Goal: Check status: Check status

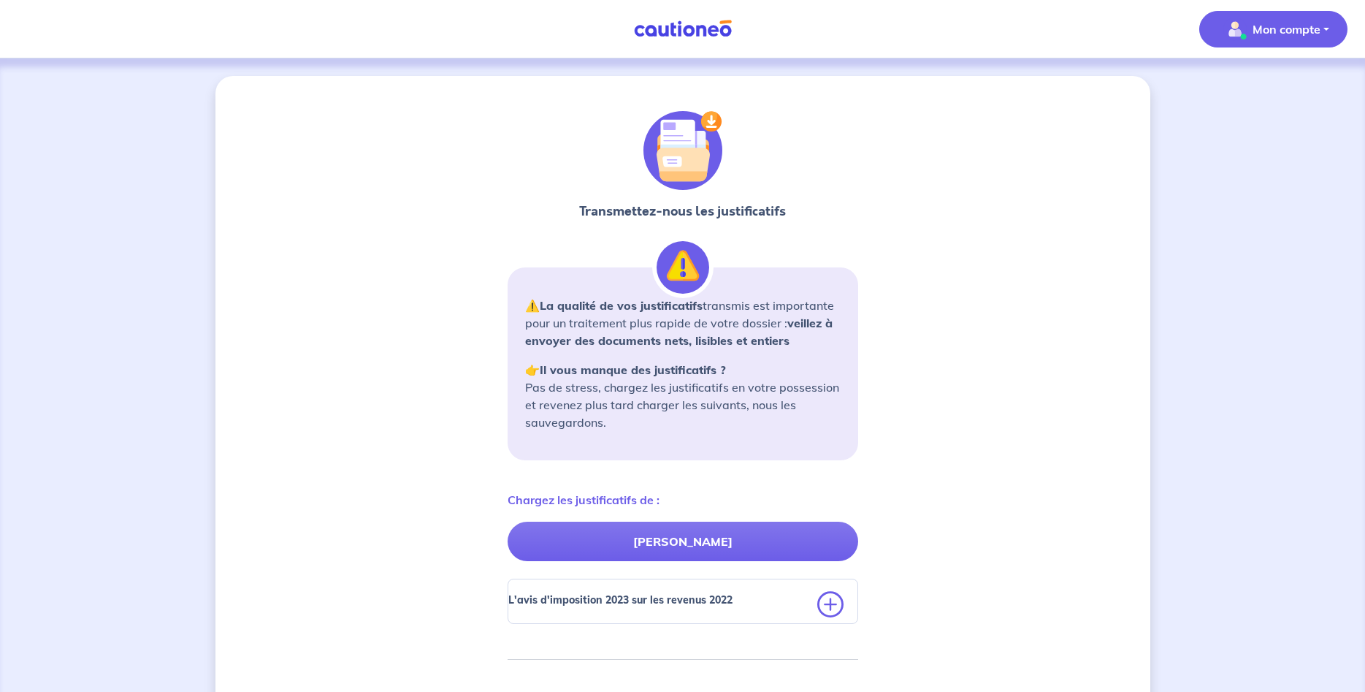
click at [1321, 35] on button "Mon compte" at bounding box center [1273, 29] width 148 height 37
click at [1259, 93] on link "Mes informations" at bounding box center [1259, 90] width 118 height 23
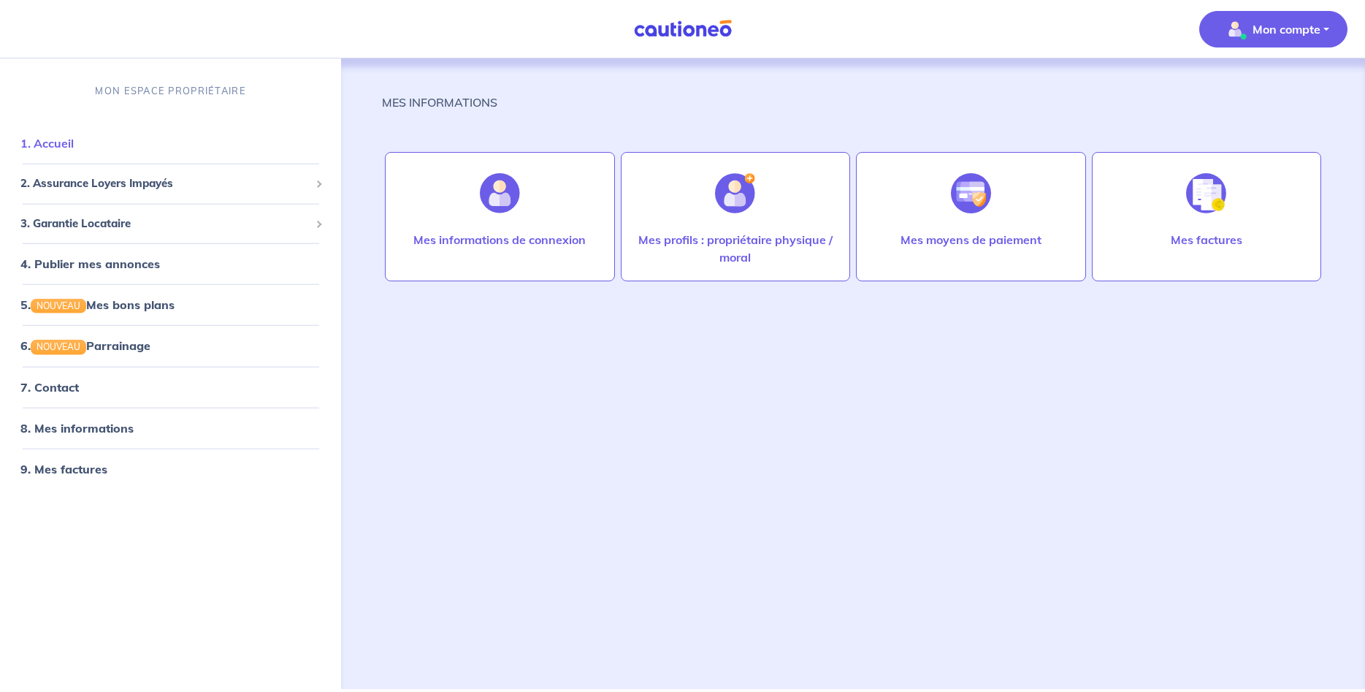
click at [66, 148] on link "1. Accueil" at bounding box center [46, 143] width 53 height 15
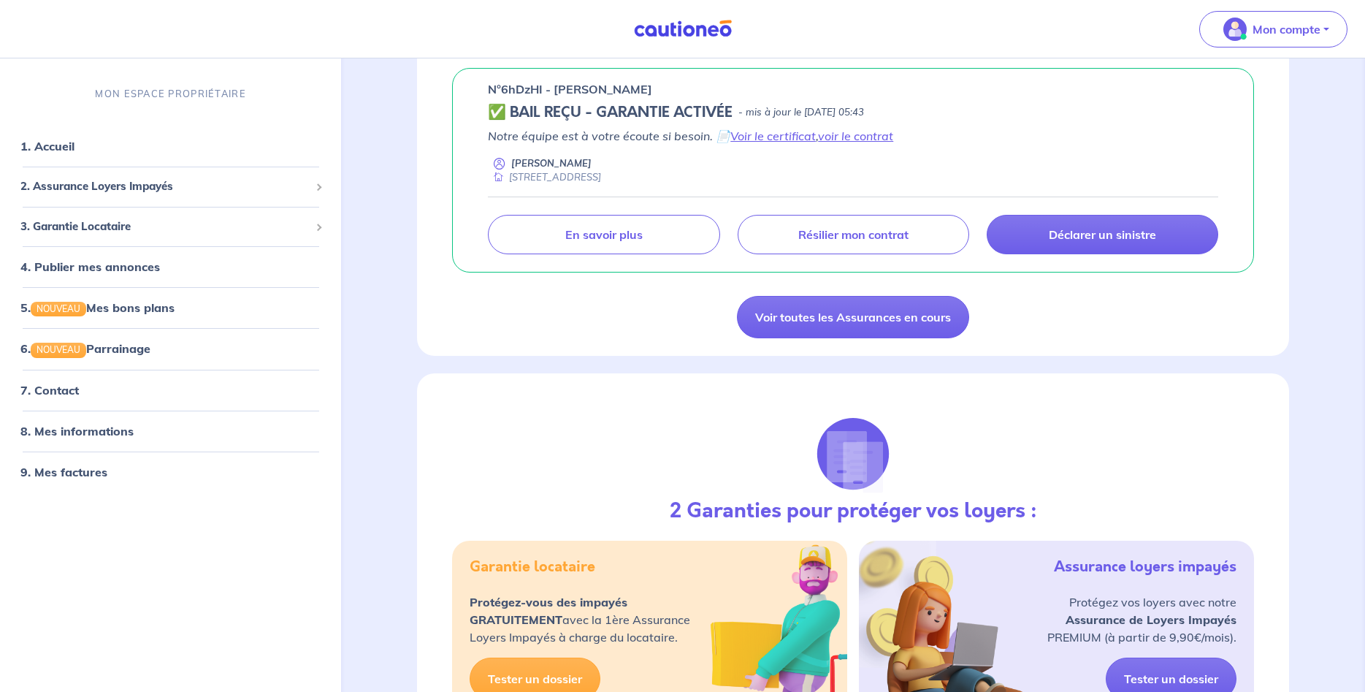
scroll to position [1192, 0]
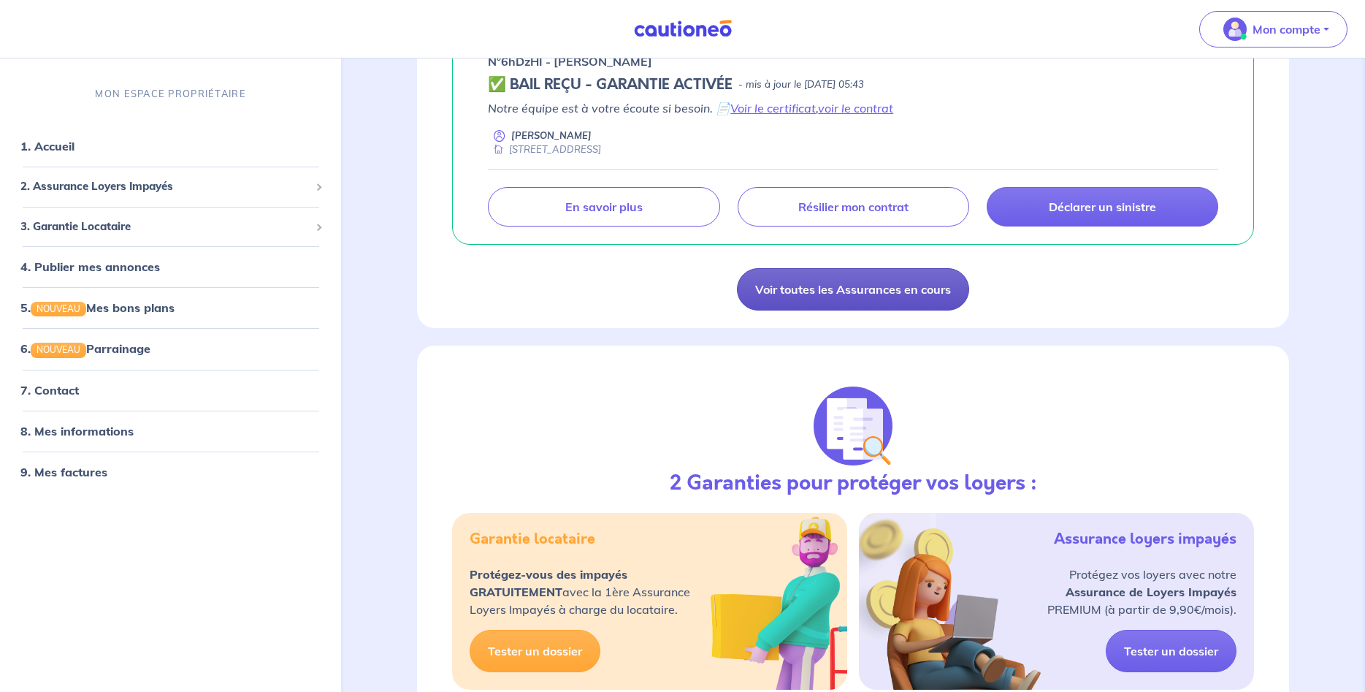
click at [923, 280] on link "Voir toutes les Assurances en cours" at bounding box center [853, 289] width 232 height 42
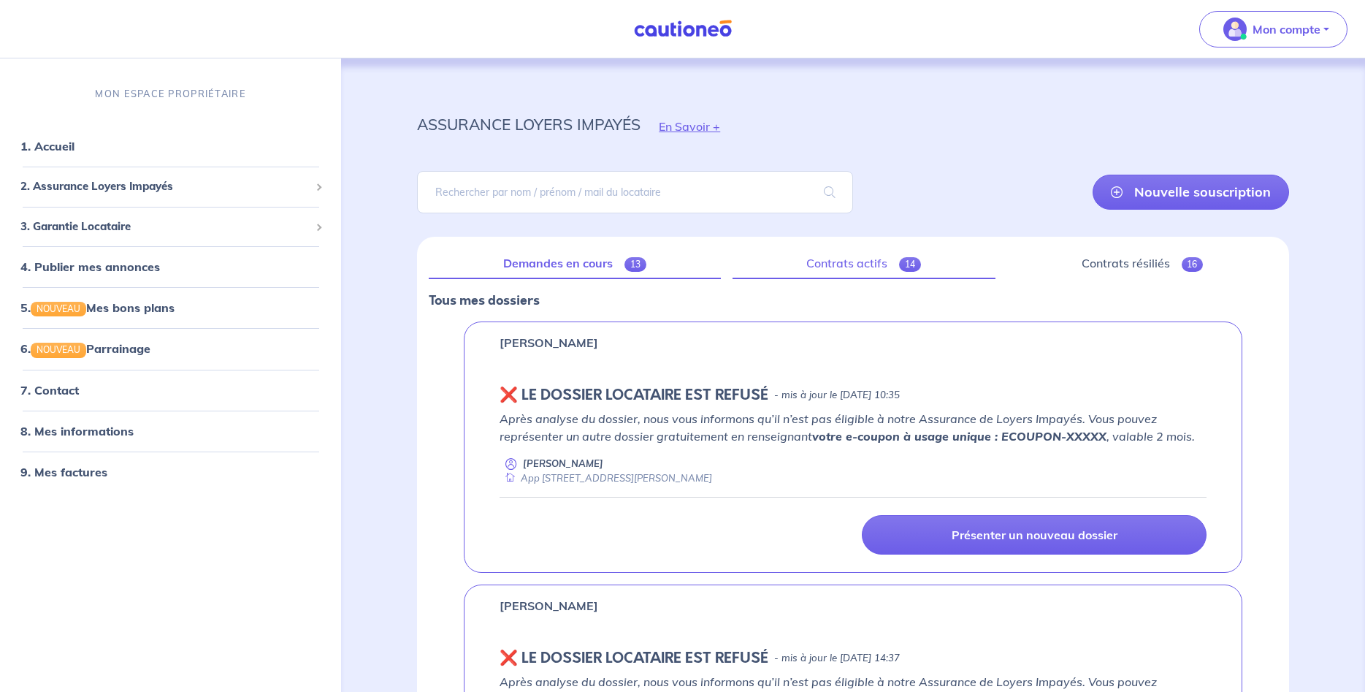
click at [844, 259] on link "Contrats actifs 14" at bounding box center [864, 263] width 263 height 31
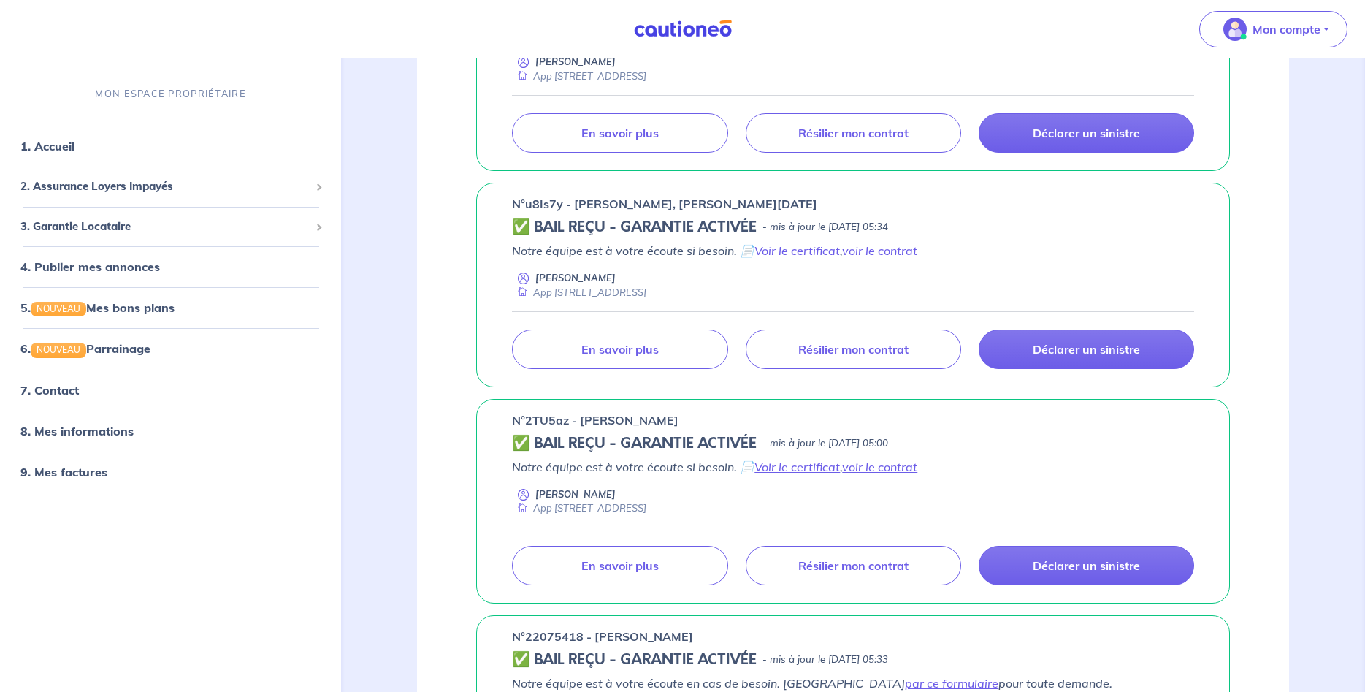
scroll to position [1937, 0]
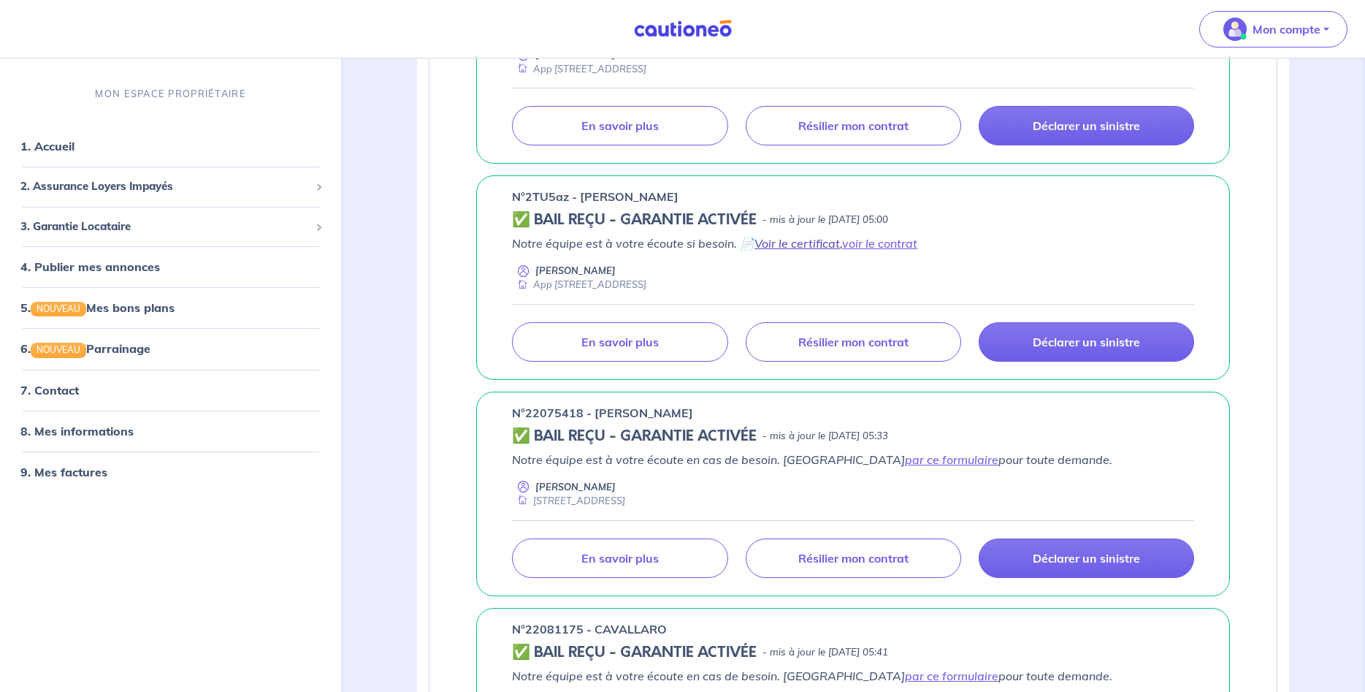
click at [801, 240] on link "Voir le certificat" at bounding box center [797, 243] width 85 height 15
click at [875, 242] on link "voir le contrat" at bounding box center [879, 243] width 75 height 15
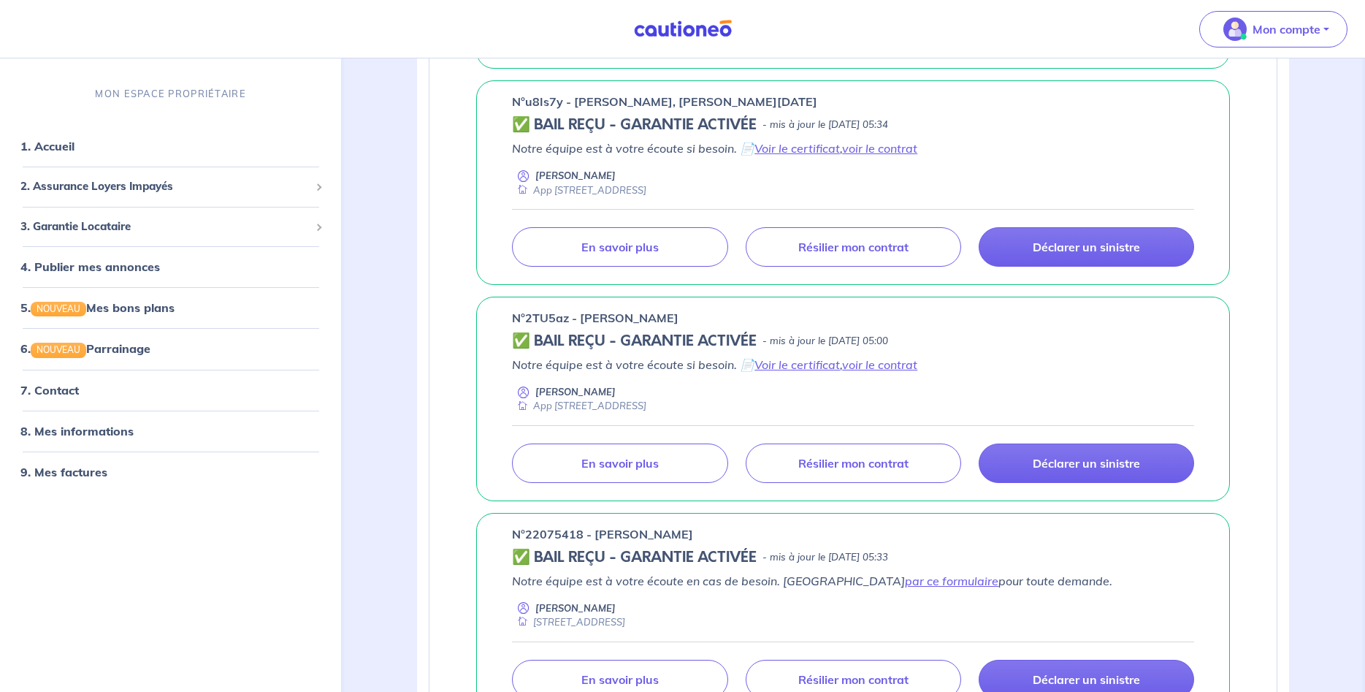
scroll to position [1863, 0]
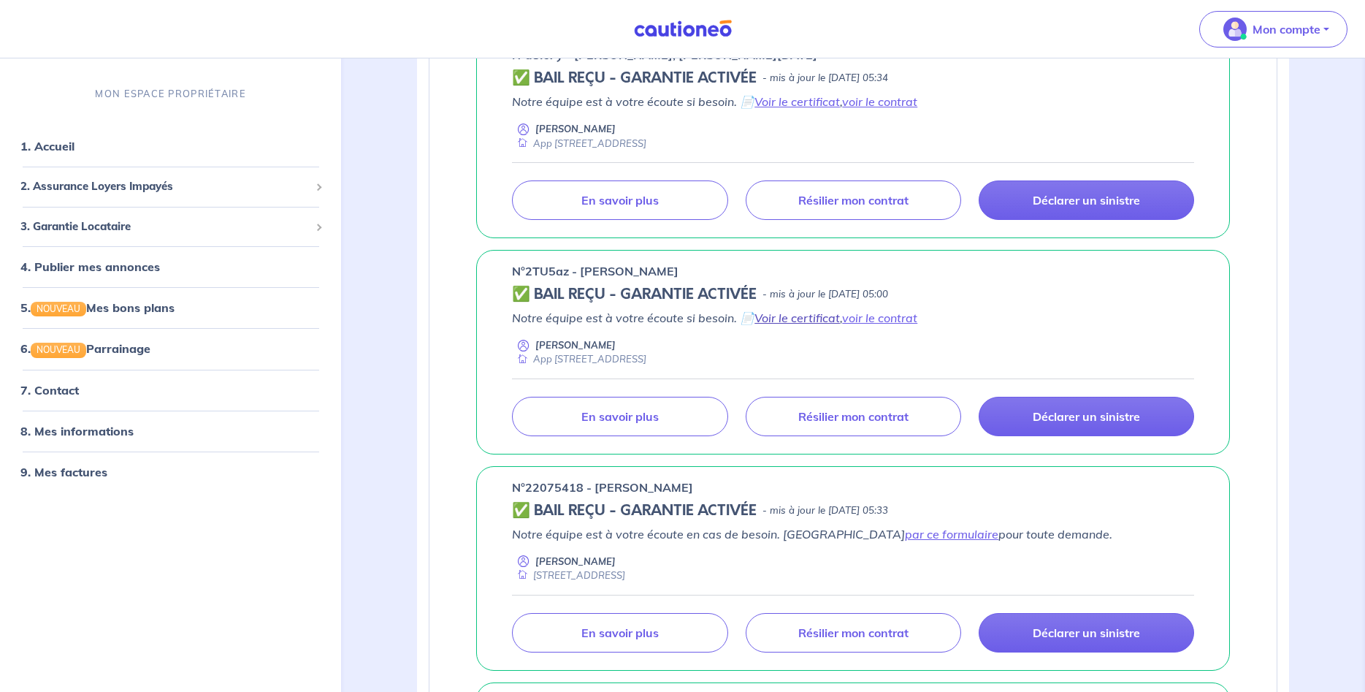
click at [805, 318] on link "Voir le certificat" at bounding box center [797, 317] width 85 height 15
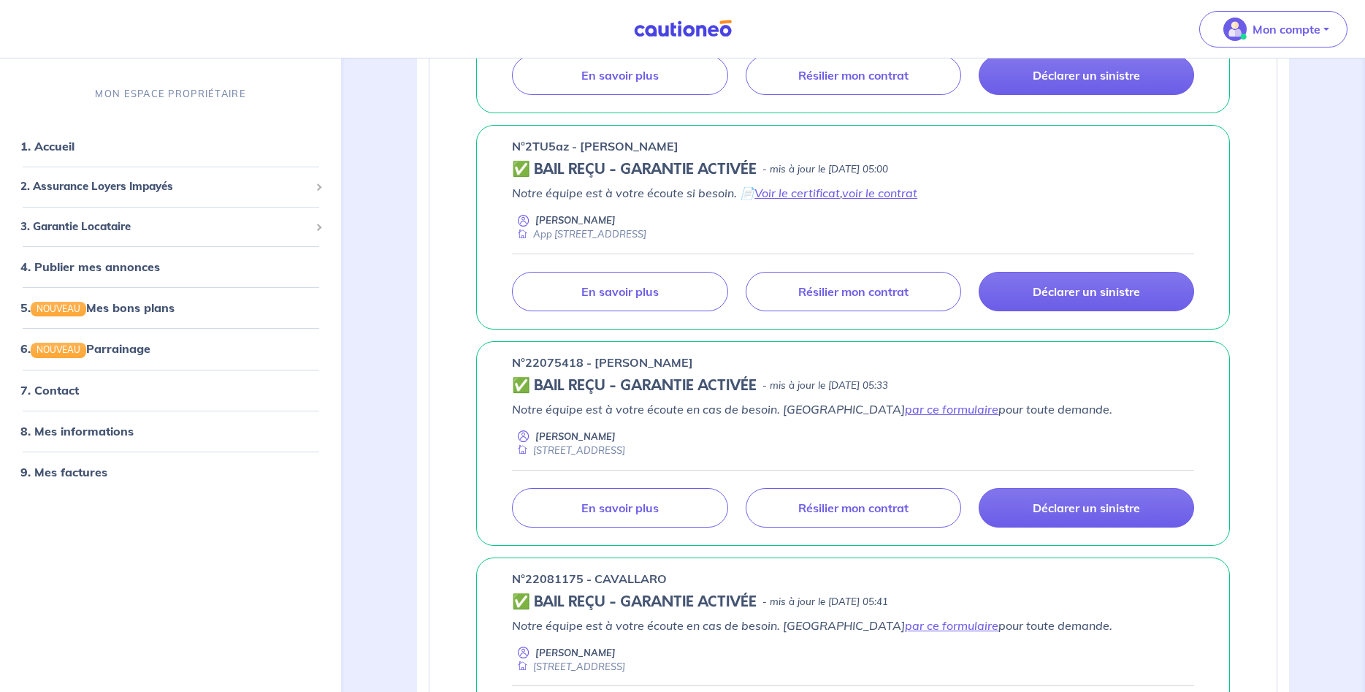
scroll to position [2012, 0]
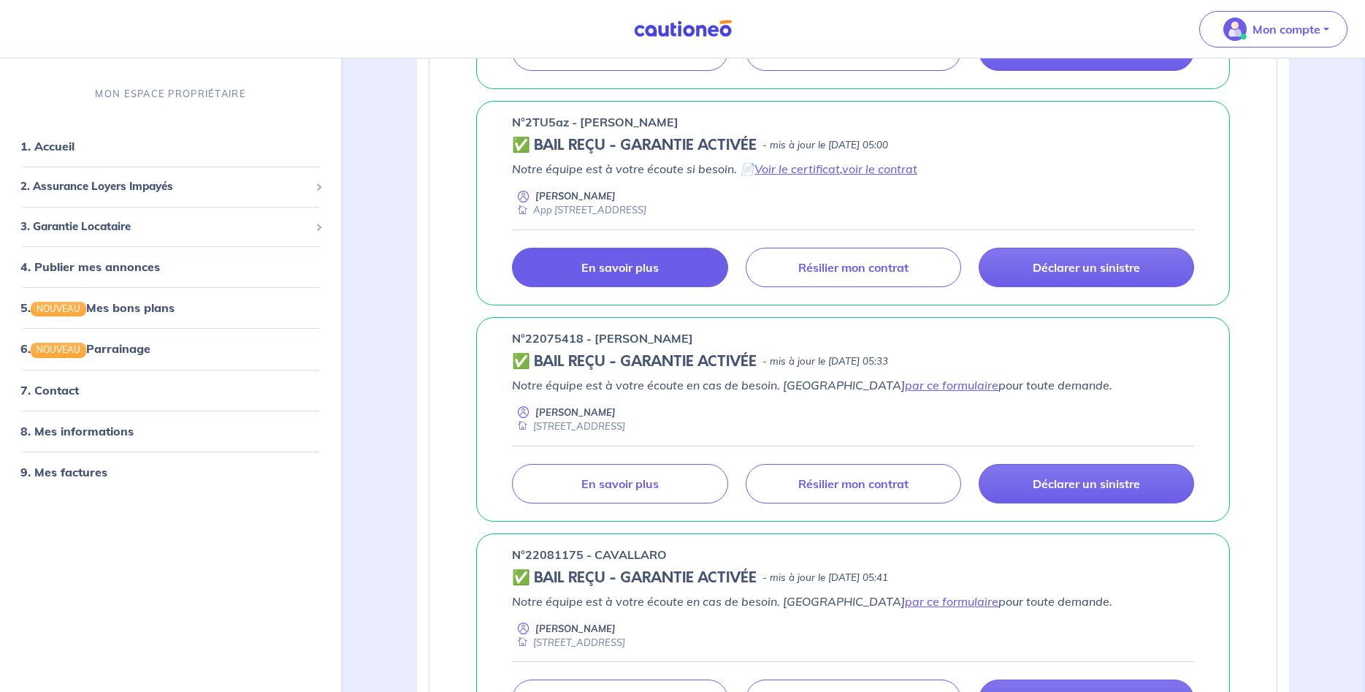
click at [638, 273] on p "En savoir plus" at bounding box center [619, 267] width 77 height 15
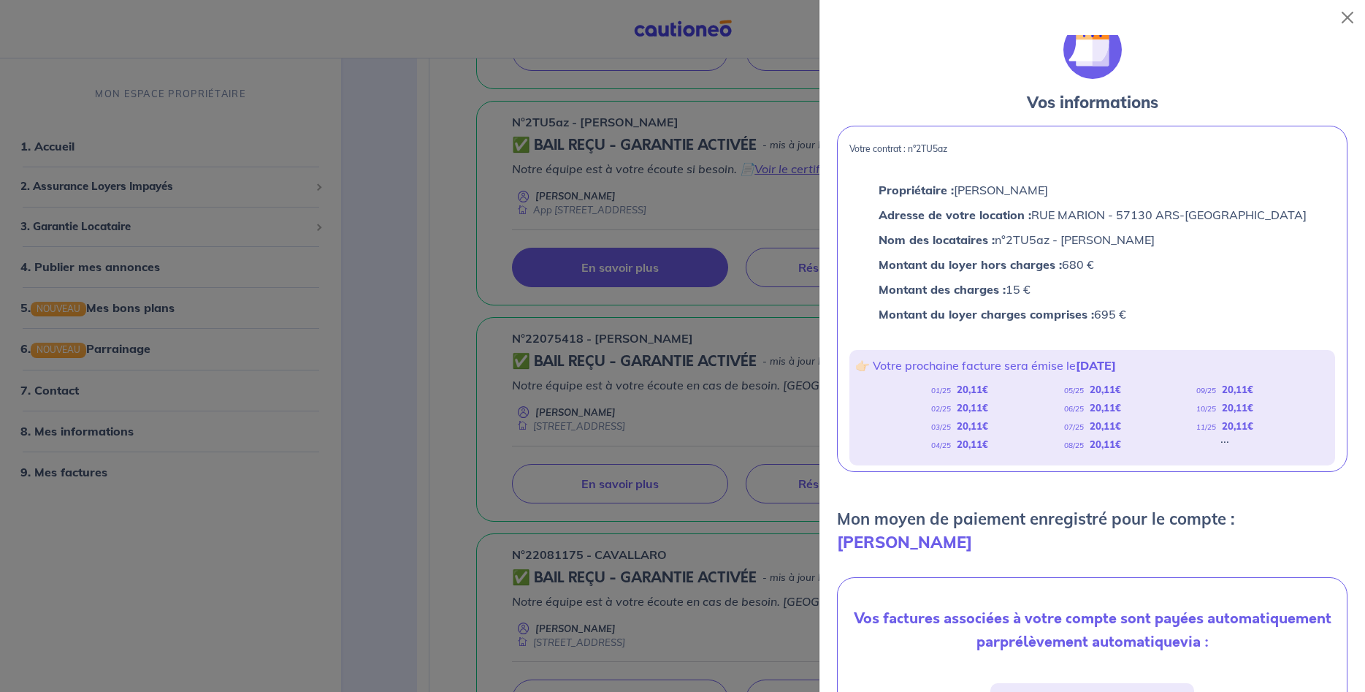
scroll to position [0, 0]
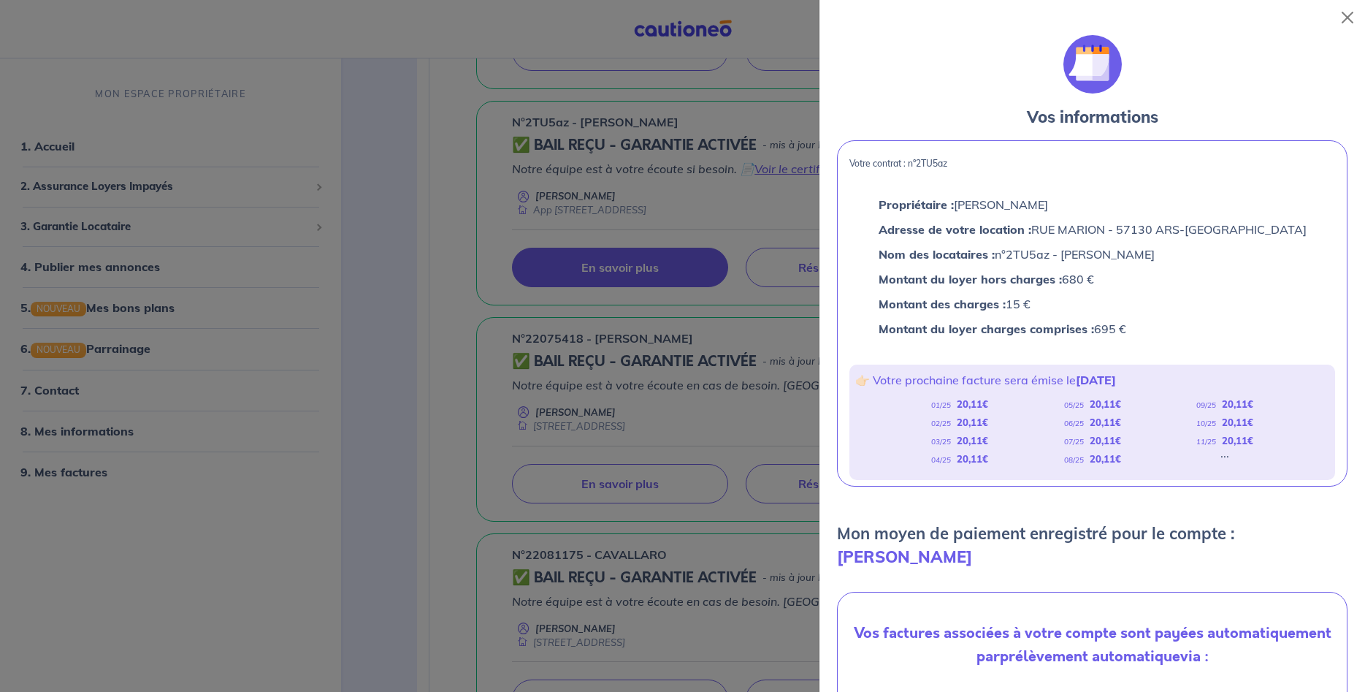
click at [684, 350] on div at bounding box center [682, 346] width 1365 height 692
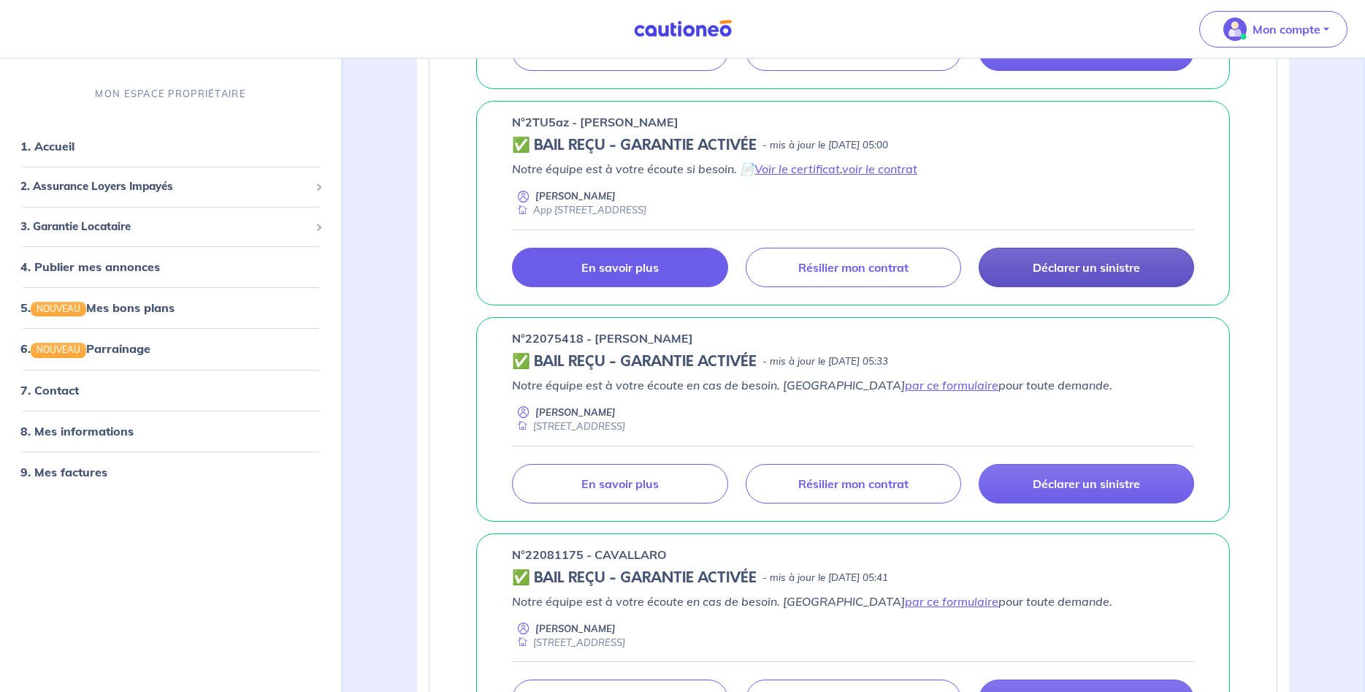
click at [1067, 269] on p "Déclarer un sinistre" at bounding box center [1086, 267] width 107 height 15
click at [778, 168] on link "Voir le certificat" at bounding box center [797, 168] width 85 height 15
